Goal: Task Accomplishment & Management: Complete application form

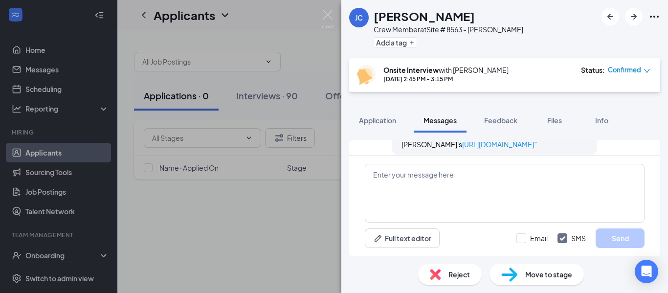
scroll to position [594, 0]
click at [377, 119] on span "Application" at bounding box center [377, 120] width 37 height 9
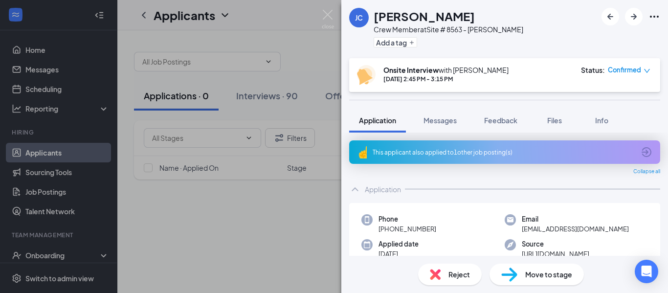
click at [642, 151] on icon "ArrowCircle" at bounding box center [647, 152] width 10 height 10
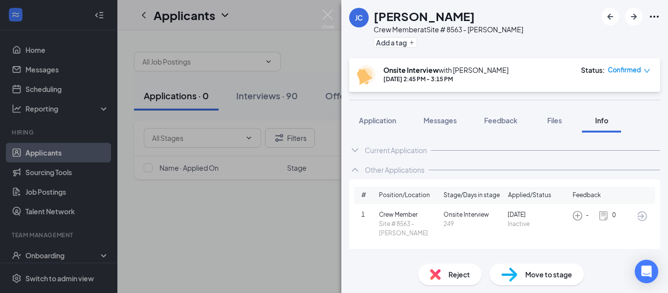
click at [353, 149] on icon "ChevronDown" at bounding box center [355, 150] width 12 height 12
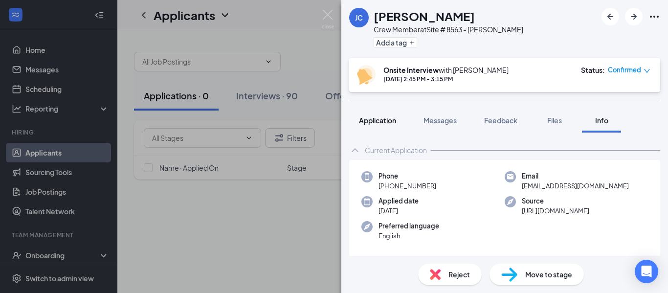
click at [383, 122] on span "Application" at bounding box center [377, 120] width 37 height 9
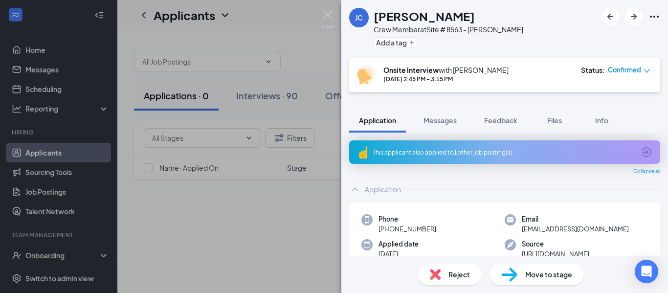
click at [639, 172] on span "Collapse all" at bounding box center [647, 172] width 27 height 8
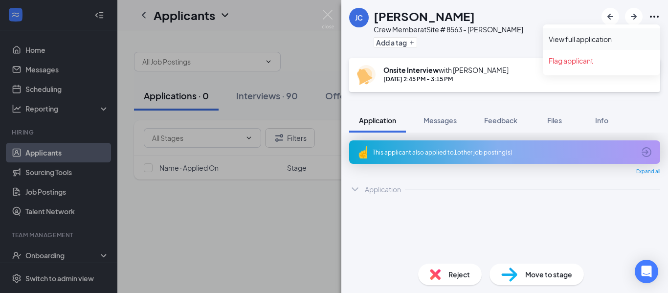
click at [575, 39] on link "View full application" at bounding box center [602, 39] width 106 height 10
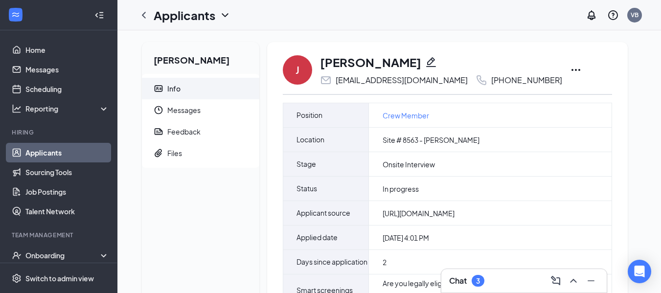
click at [570, 67] on icon "Ellipses" at bounding box center [576, 70] width 12 height 12
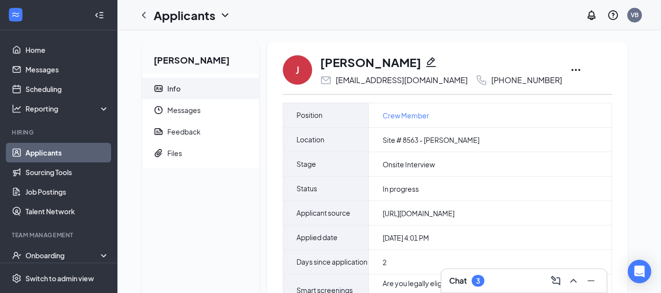
drag, startPoint x: 607, startPoint y: 66, endPoint x: 591, endPoint y: 79, distance: 20.9
drag, startPoint x: 591, startPoint y: 79, endPoint x: 650, endPoint y: 115, distance: 69.4
